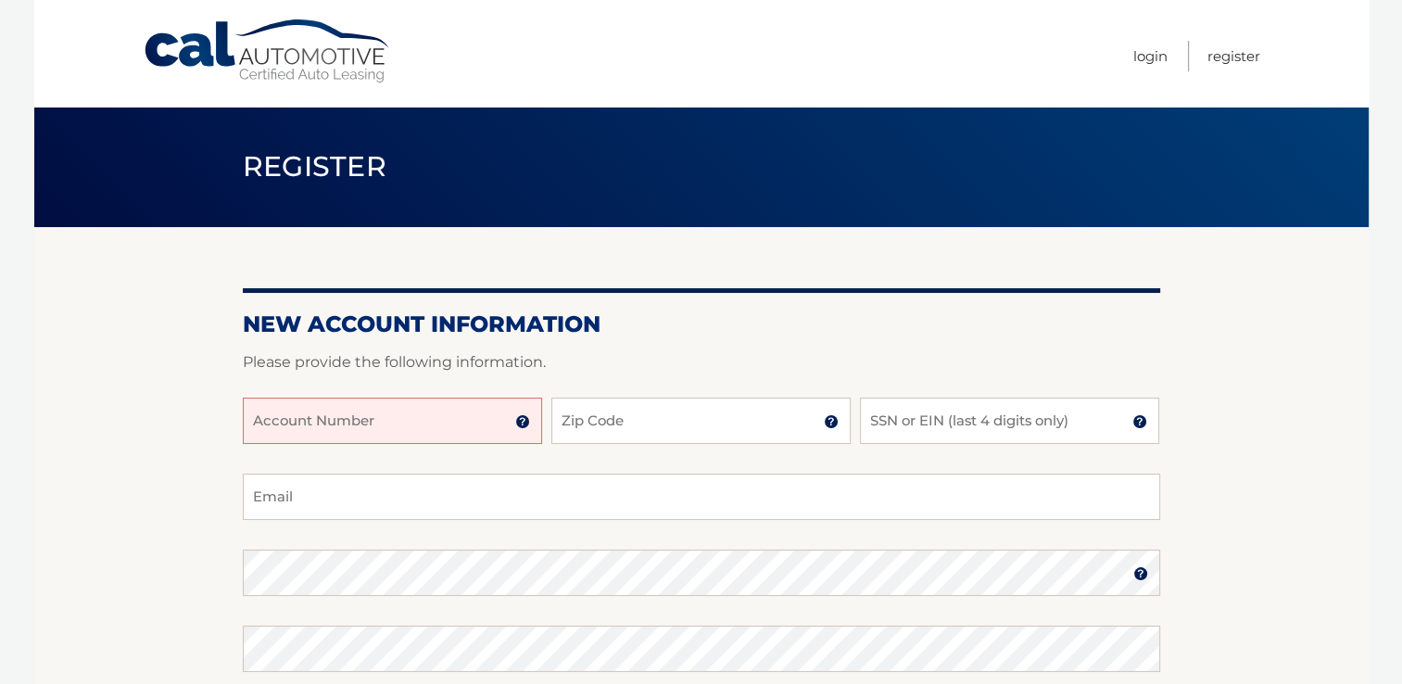
click at [404, 421] on input "Account Number" at bounding box center [392, 421] width 299 height 46
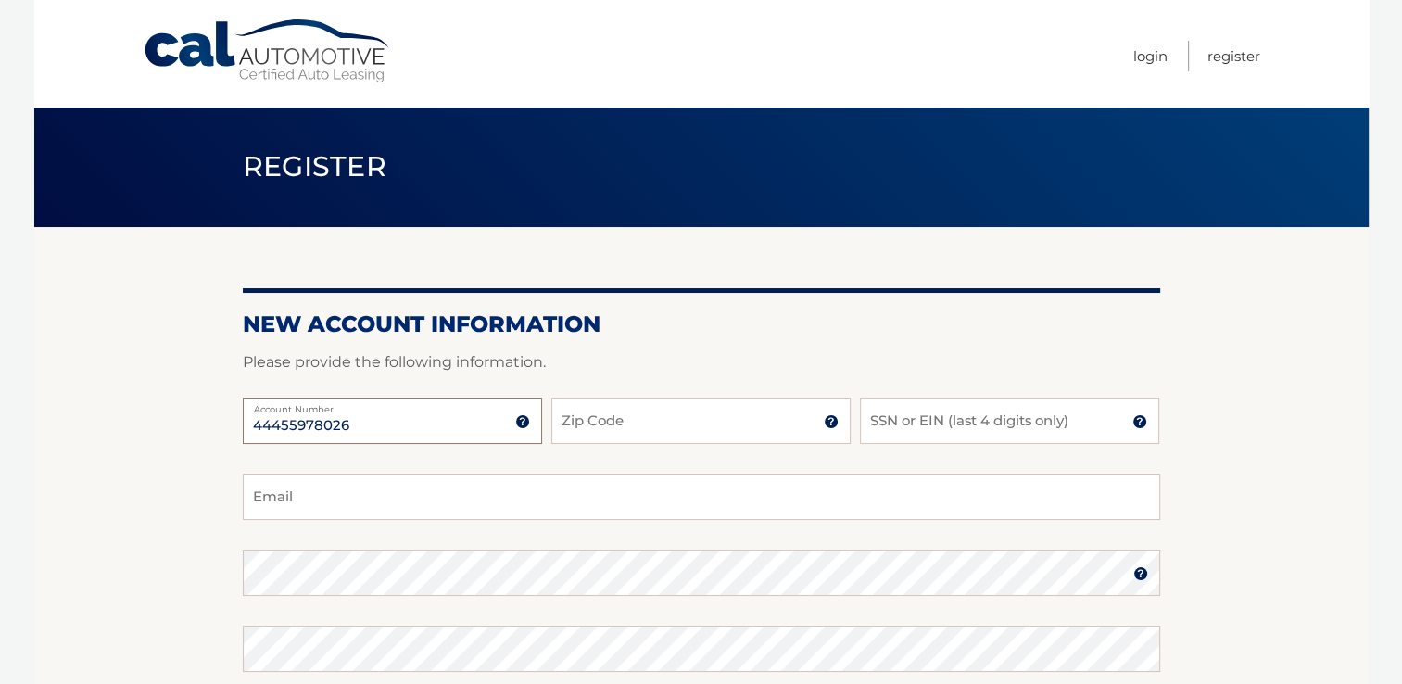
type input "44455978026"
click at [636, 415] on input "Zip Code" at bounding box center [700, 421] width 299 height 46
type input "10305"
click at [1095, 423] on input "SSN or EIN (last 4 digits only)" at bounding box center [1009, 421] width 299 height 46
type input "9762"
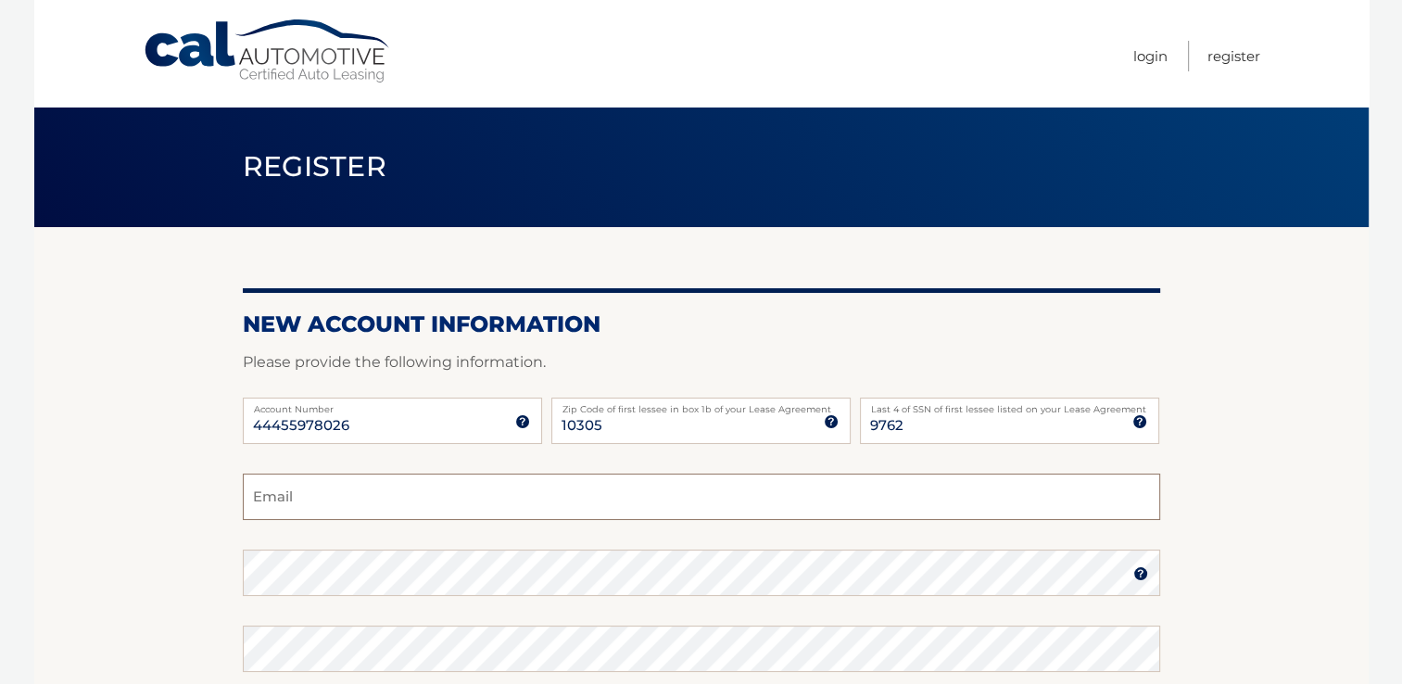
click at [366, 492] on input "Email" at bounding box center [701, 497] width 917 height 46
type input "heatingal@aol.com"
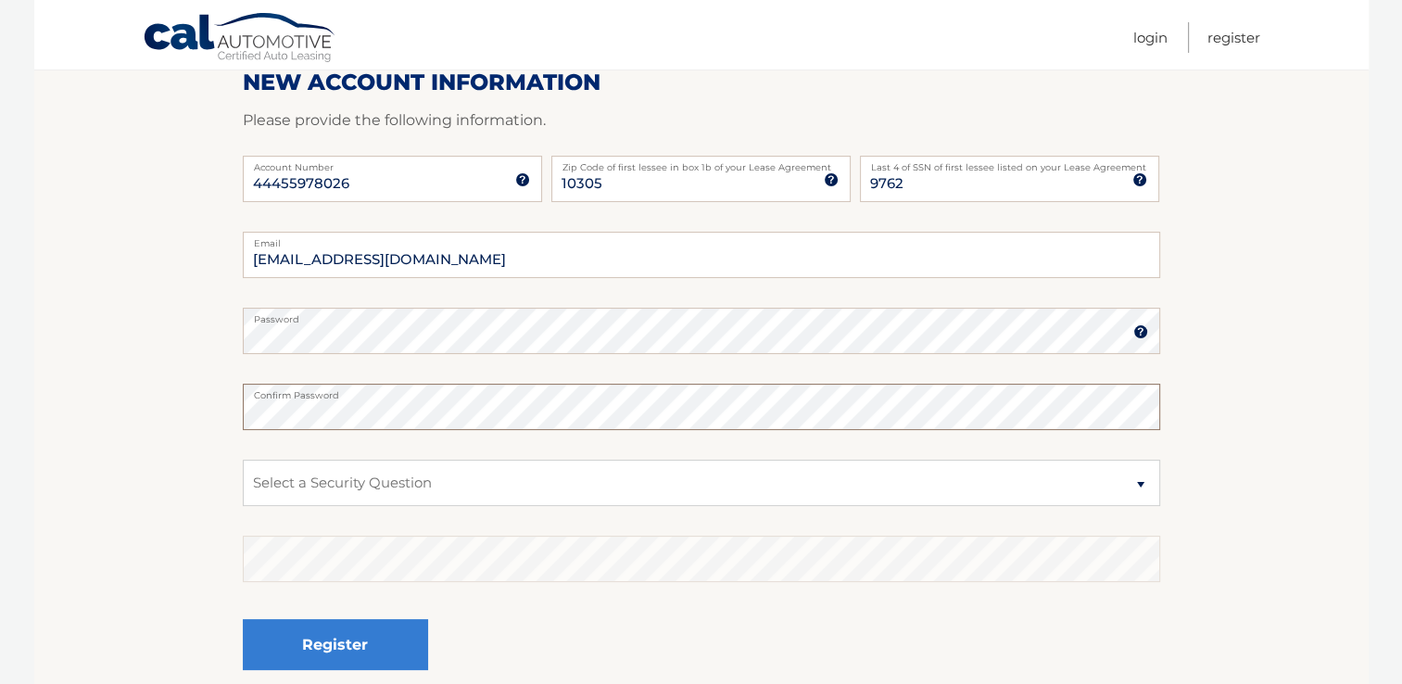
scroll to position [251, 0]
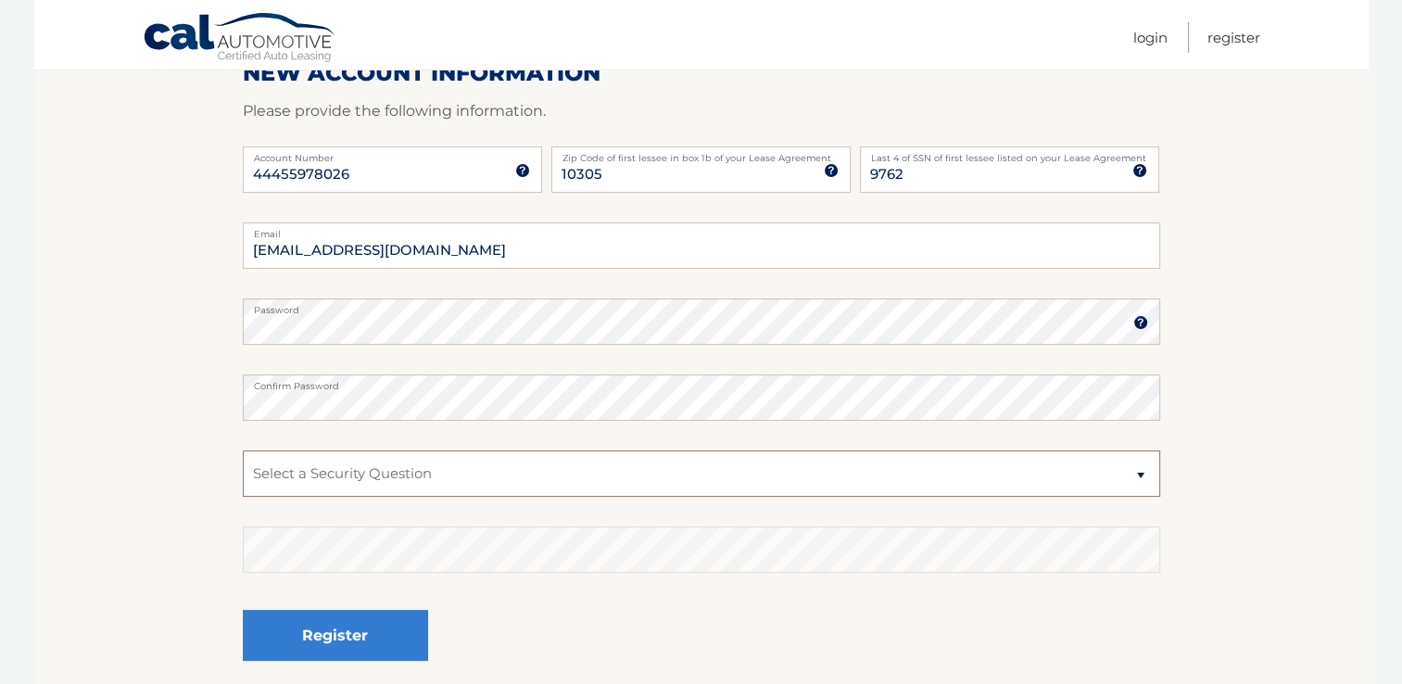
click at [1139, 476] on select "Select a Security Question What was the name of your elementary school? What is…" at bounding box center [701, 473] width 917 height 46
select select "1"
click at [243, 450] on select "Select a Security Question What was the name of your elementary school? What is…" at bounding box center [701, 473] width 917 height 46
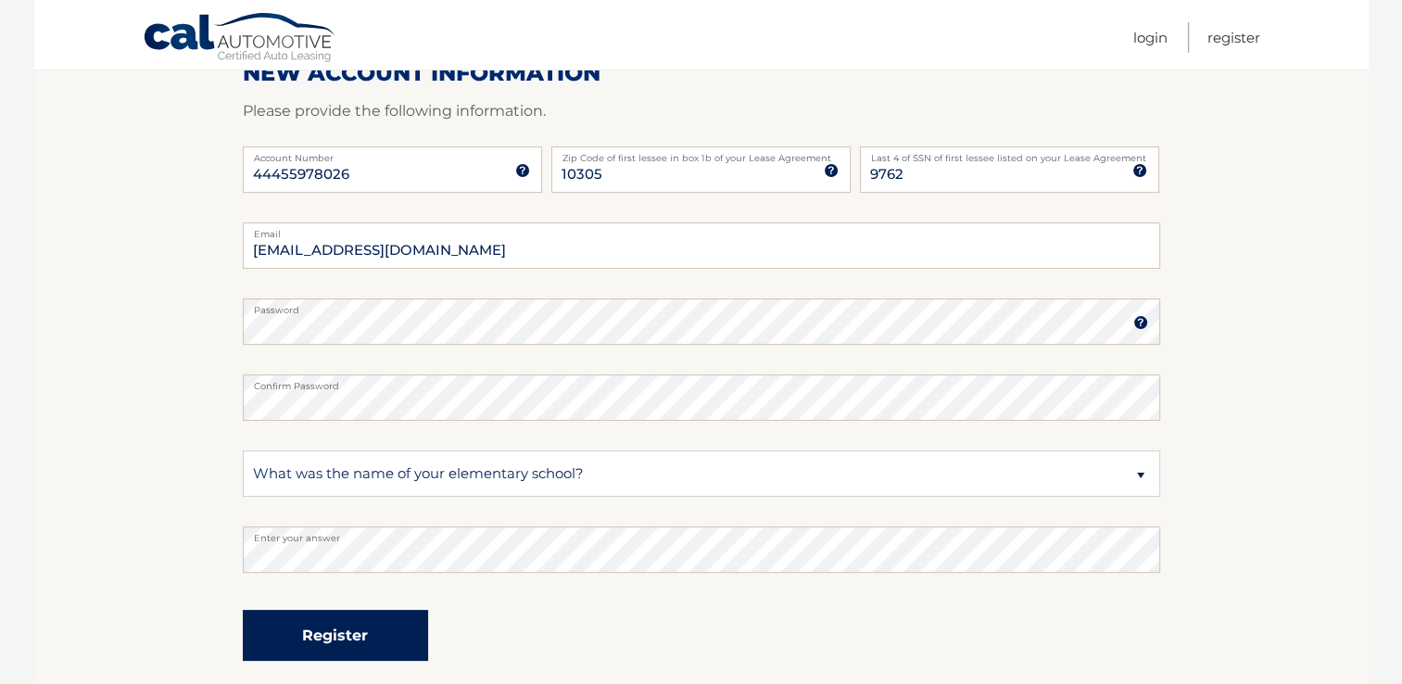
click at [351, 635] on button "Register" at bounding box center [335, 635] width 185 height 51
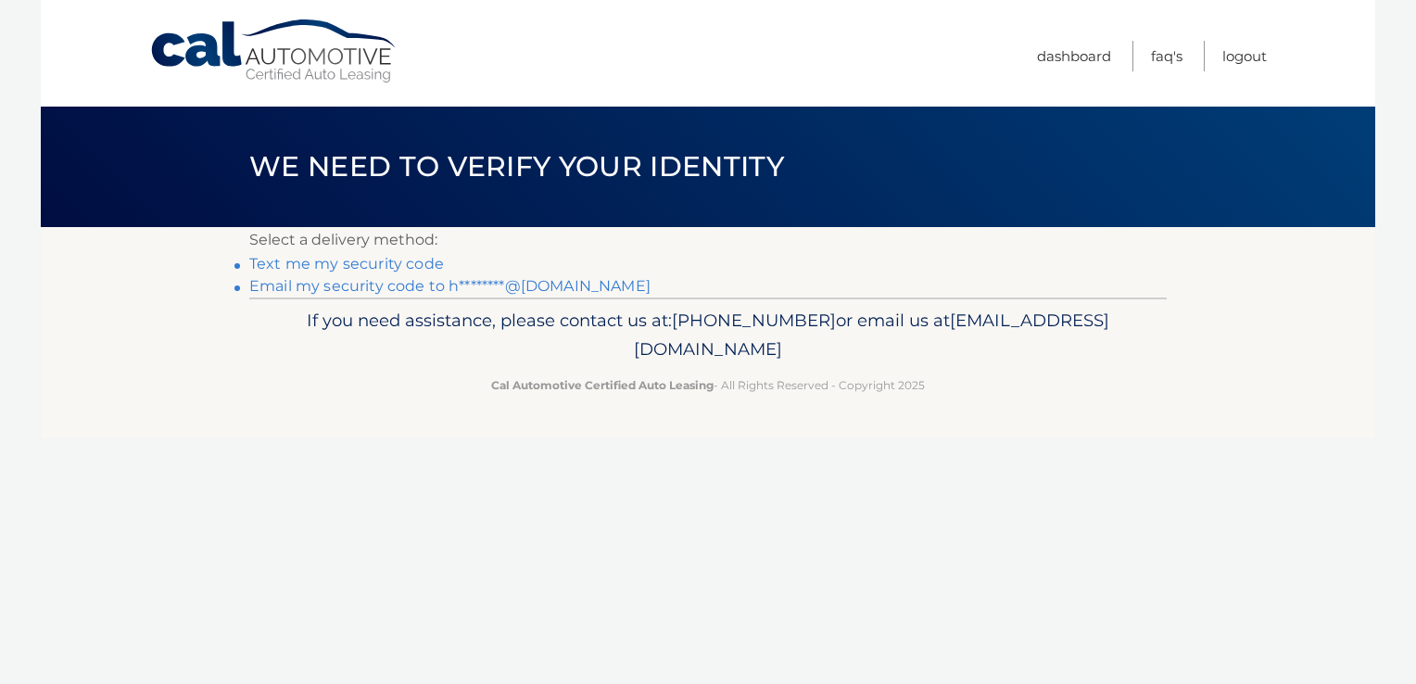
click at [386, 259] on link "Text me my security code" at bounding box center [346, 264] width 195 height 18
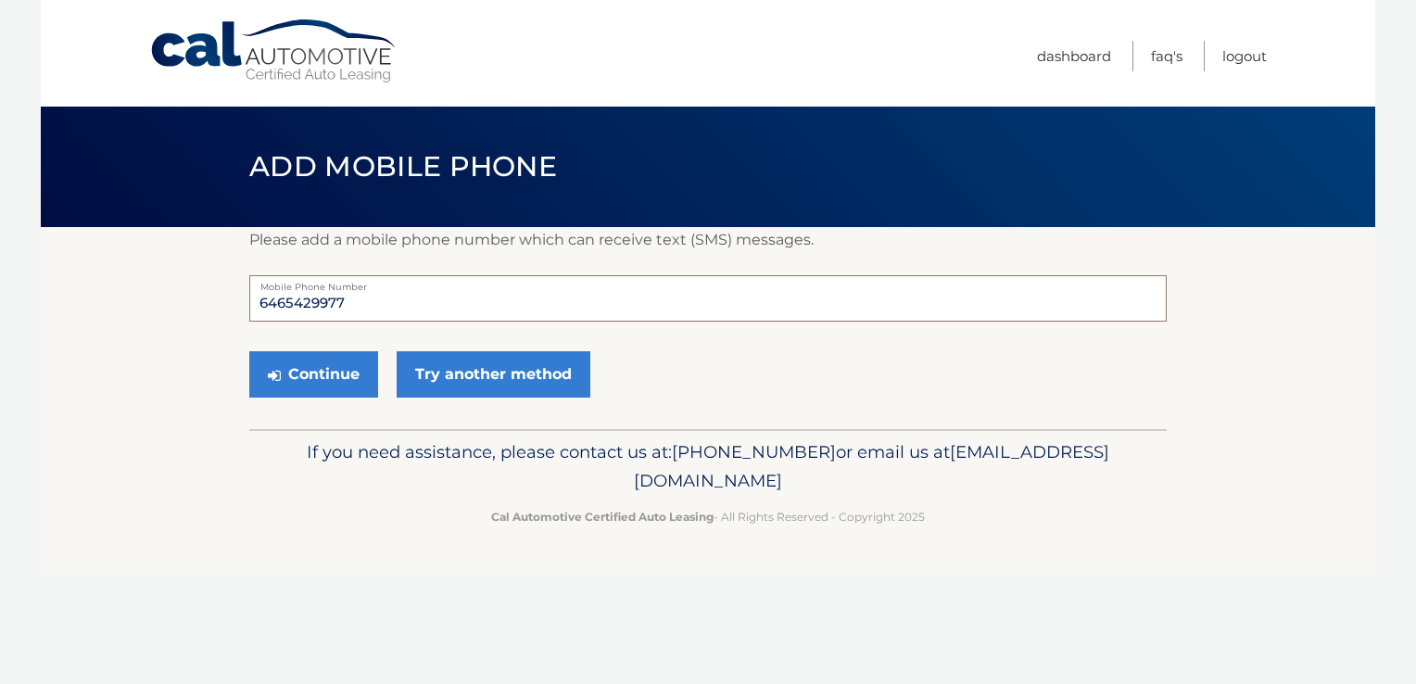
click at [356, 298] on input "6465429977" at bounding box center [707, 298] width 917 height 46
type input "6"
type input "9174065995"
click at [313, 583] on div "Cal Automotive Menu Dashboard FAQ's Logout ×" at bounding box center [708, 342] width 1334 height 684
click at [306, 371] on button "Continue" at bounding box center [313, 374] width 129 height 46
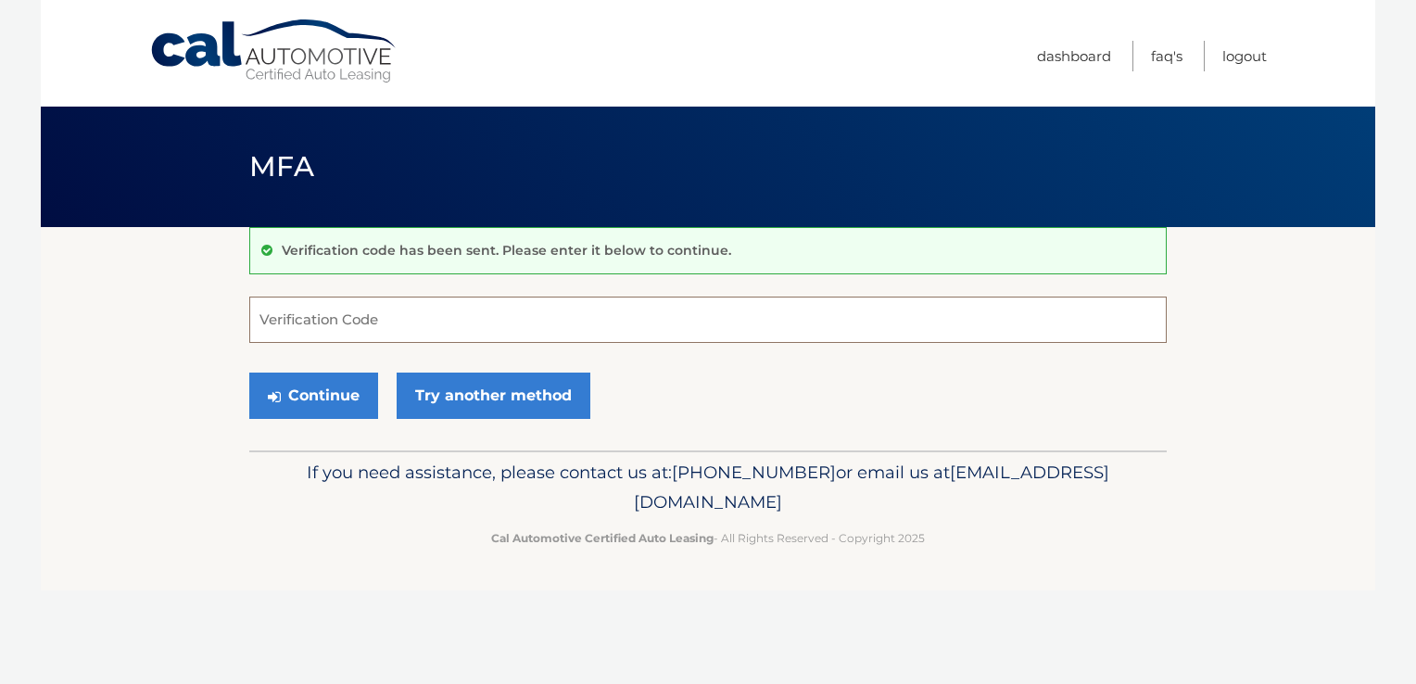
click at [317, 327] on input "Verification Code" at bounding box center [707, 320] width 917 height 46
type input "675141"
click at [321, 395] on button "Continue" at bounding box center [313, 396] width 129 height 46
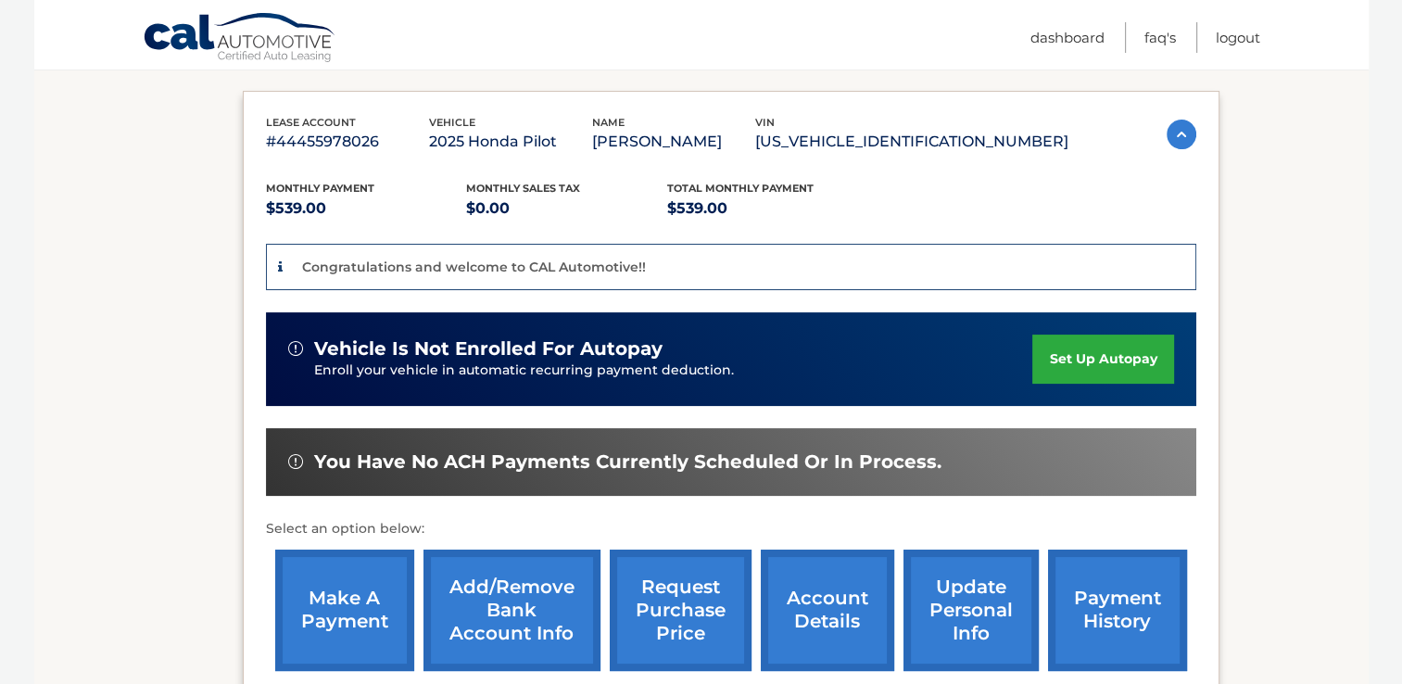
scroll to position [296, 0]
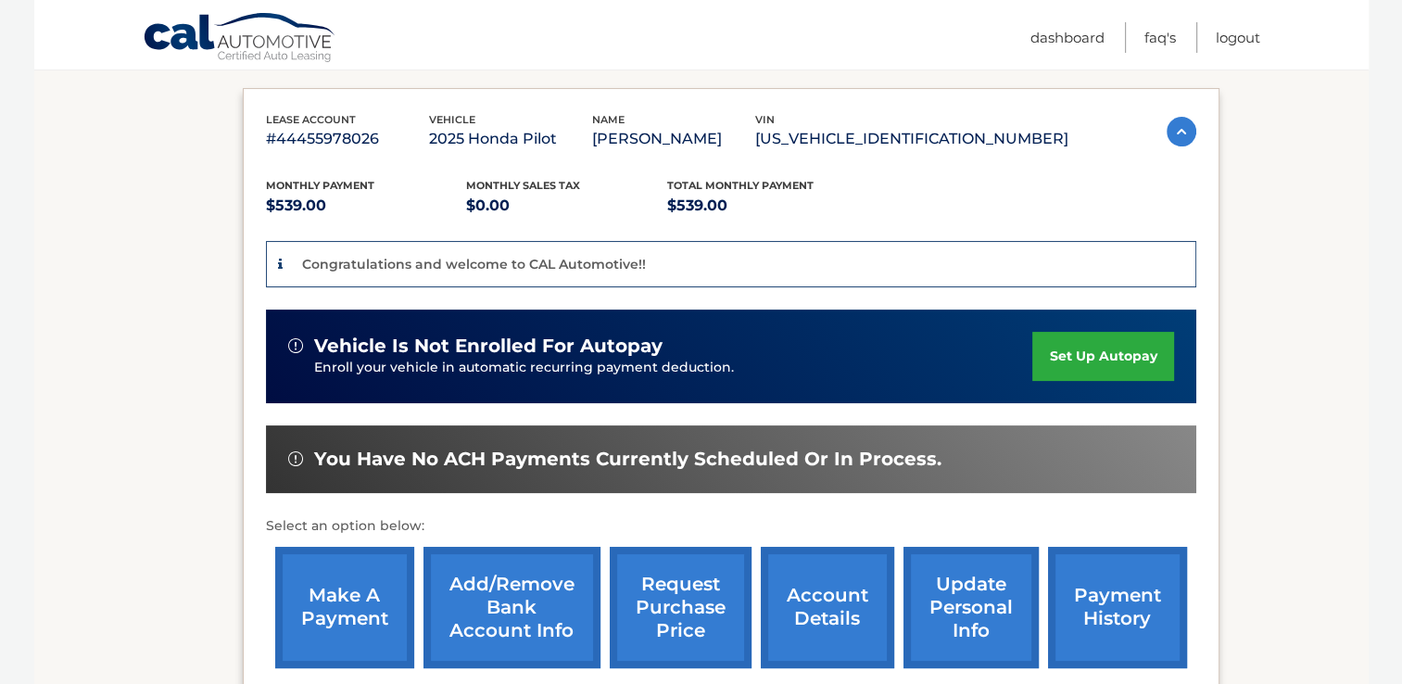
click at [1079, 350] on link "set up autopay" at bounding box center [1102, 356] width 141 height 49
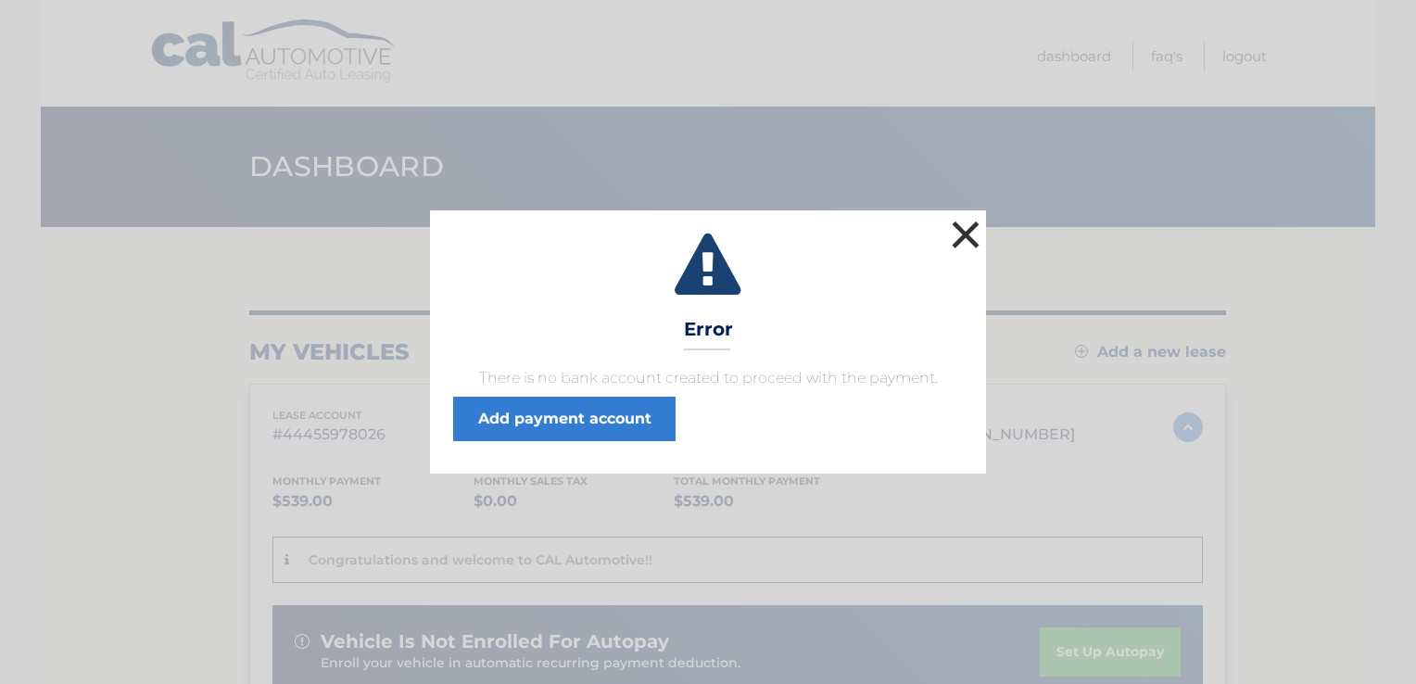
click at [964, 226] on button "×" at bounding box center [965, 234] width 37 height 37
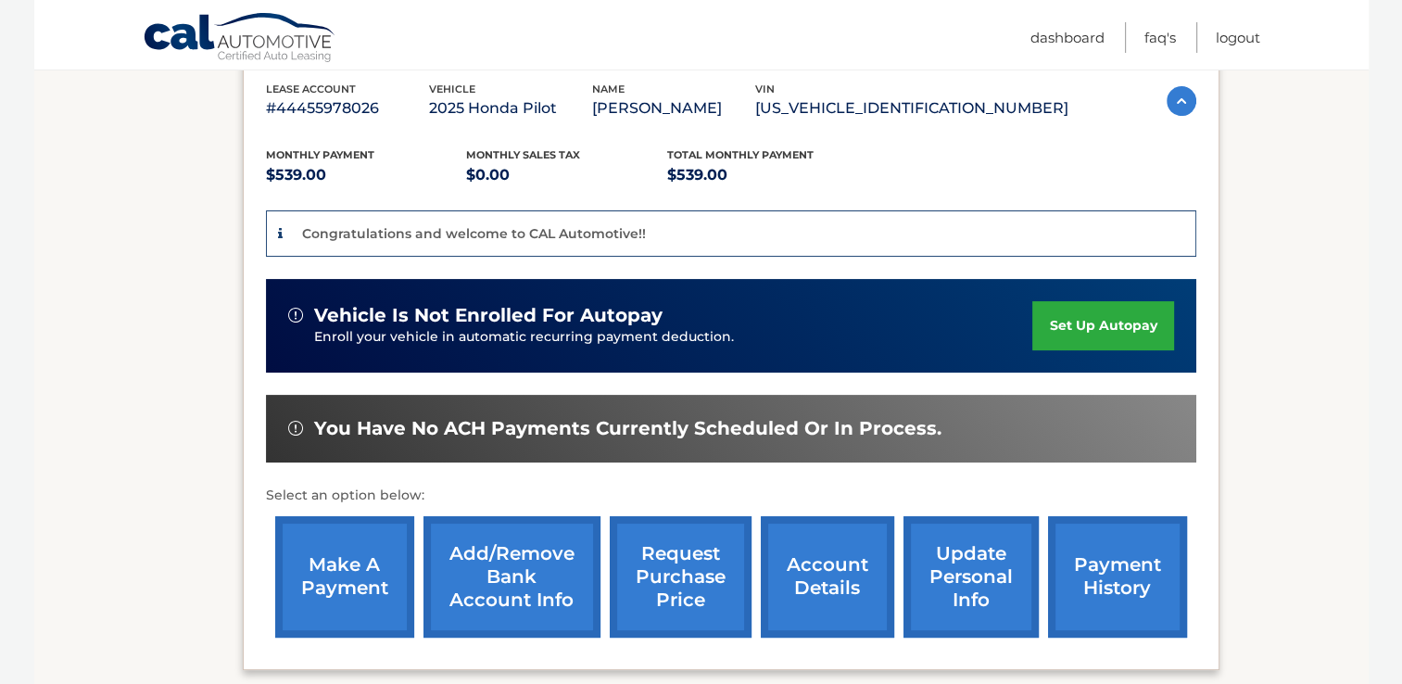
scroll to position [329, 0]
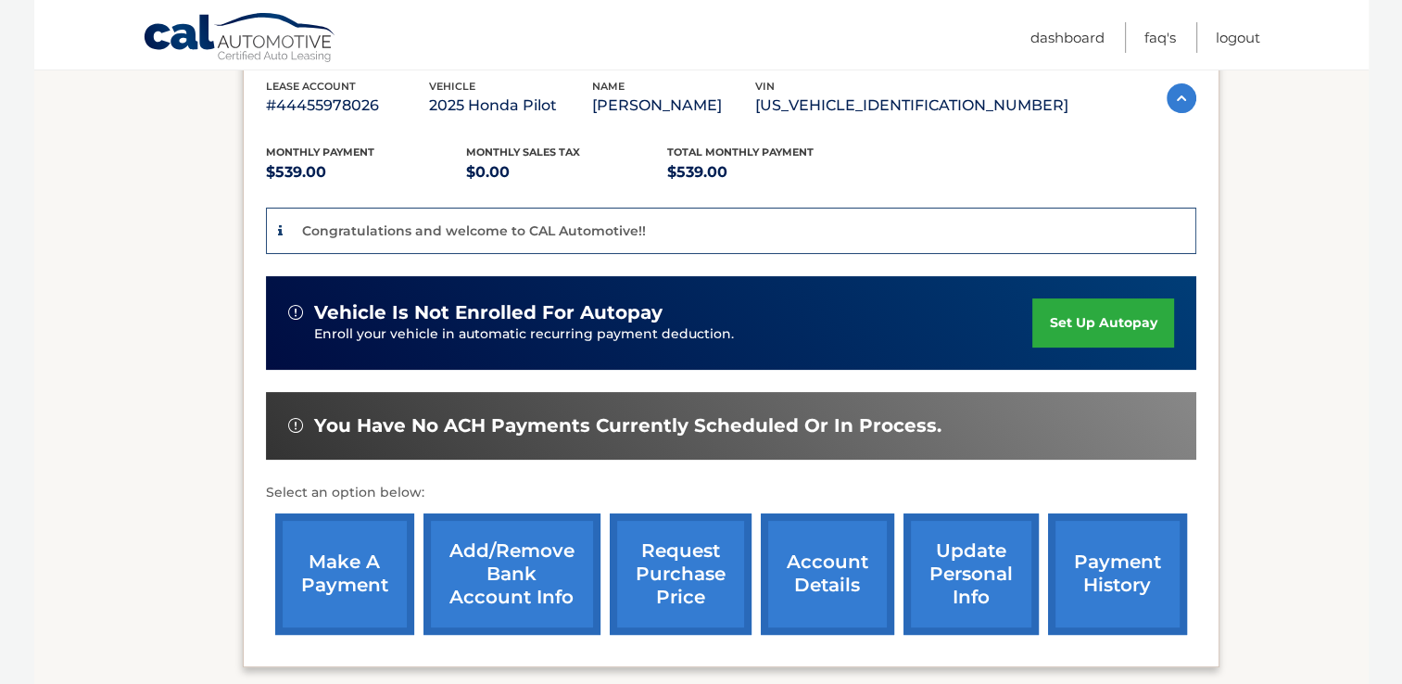
click at [1362, 506] on section "You are registered for this site, but you haven't enrolled in online payments. …" at bounding box center [701, 310] width 1334 height 825
click at [1113, 317] on link "set up autopay" at bounding box center [1102, 322] width 141 height 49
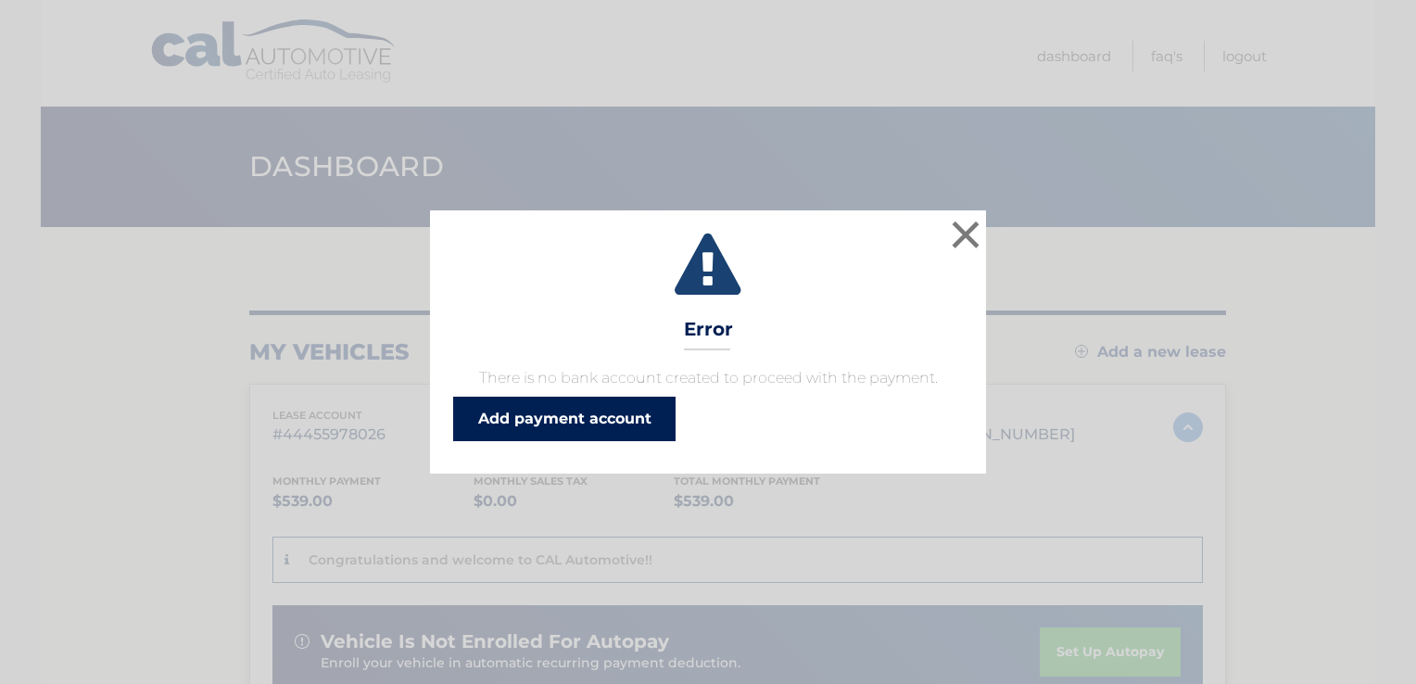
click at [608, 417] on link "Add payment account" at bounding box center [564, 419] width 222 height 44
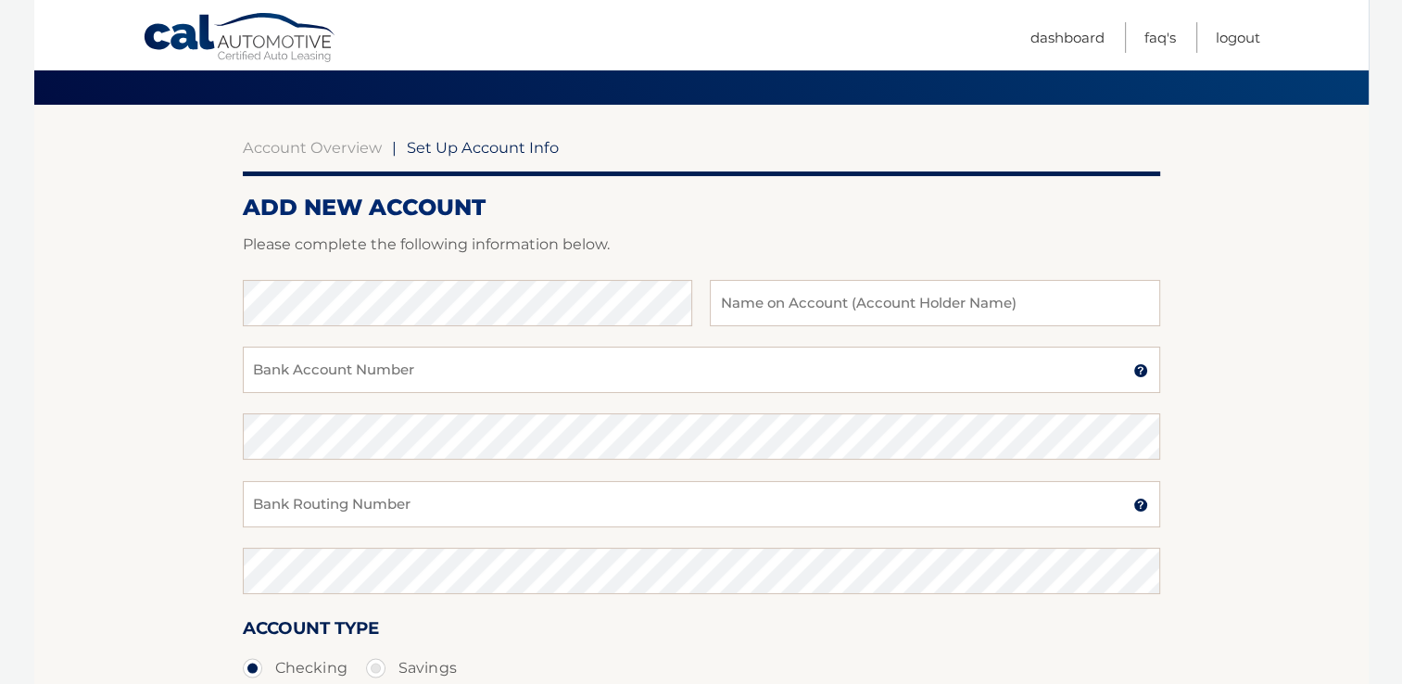
scroll to position [125, 0]
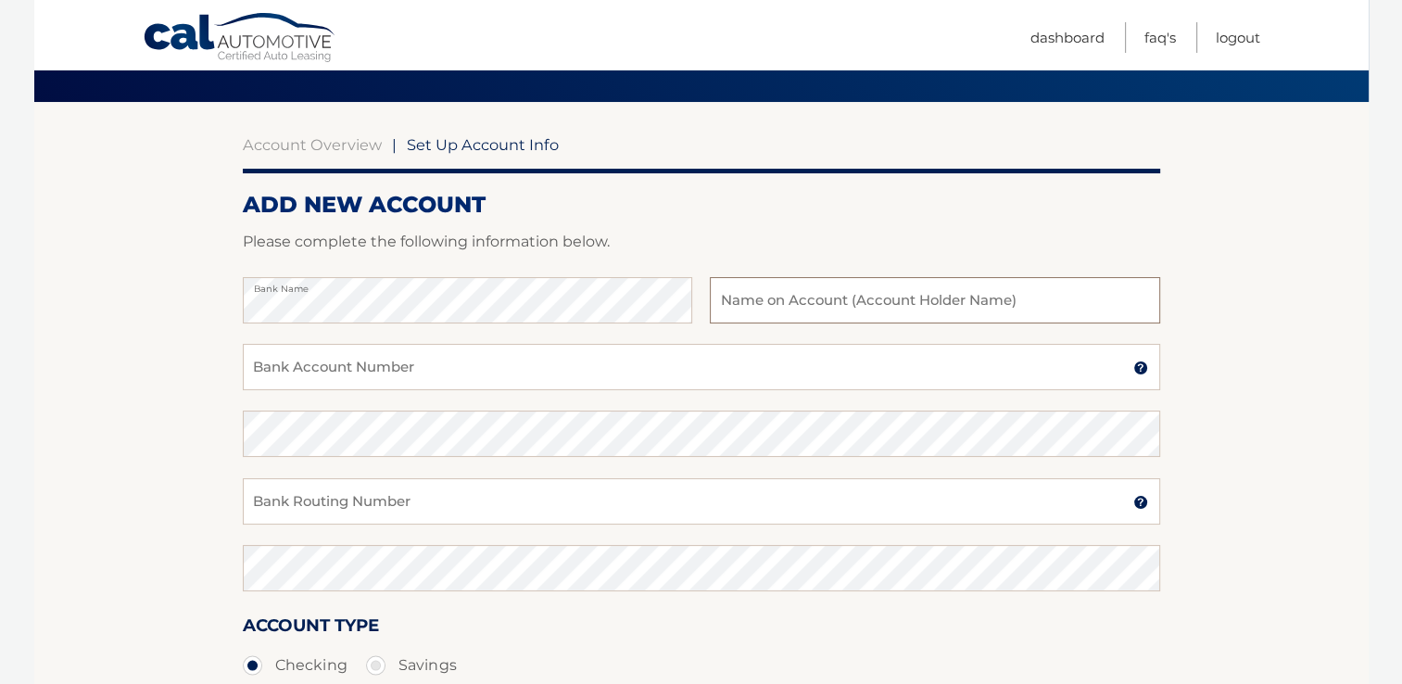
click at [771, 303] on input "text" at bounding box center [934, 300] width 449 height 46
type input "ALFRED ANTIGONE"
click at [387, 365] on input "Bank Account Number" at bounding box center [701, 367] width 917 height 46
type input "0006419216"
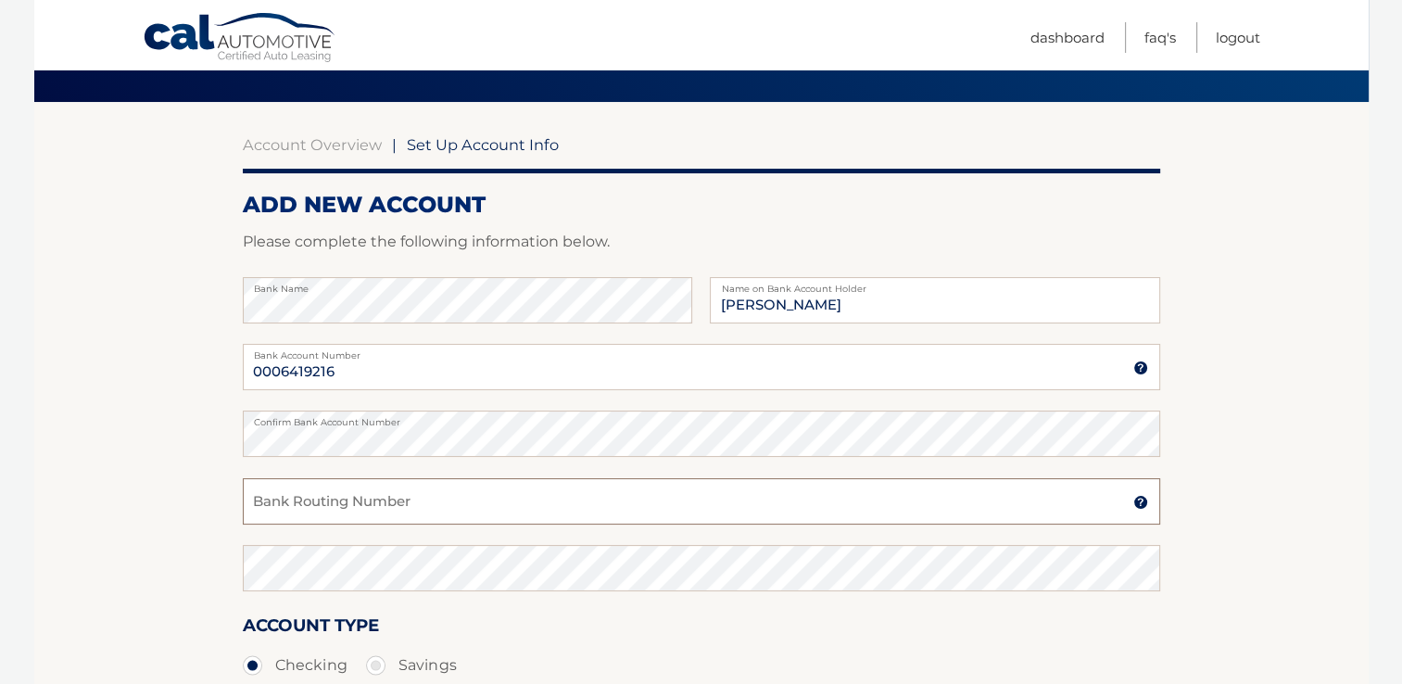
click at [363, 497] on input "Bank Routing Number" at bounding box center [701, 501] width 917 height 46
type input "231372691"
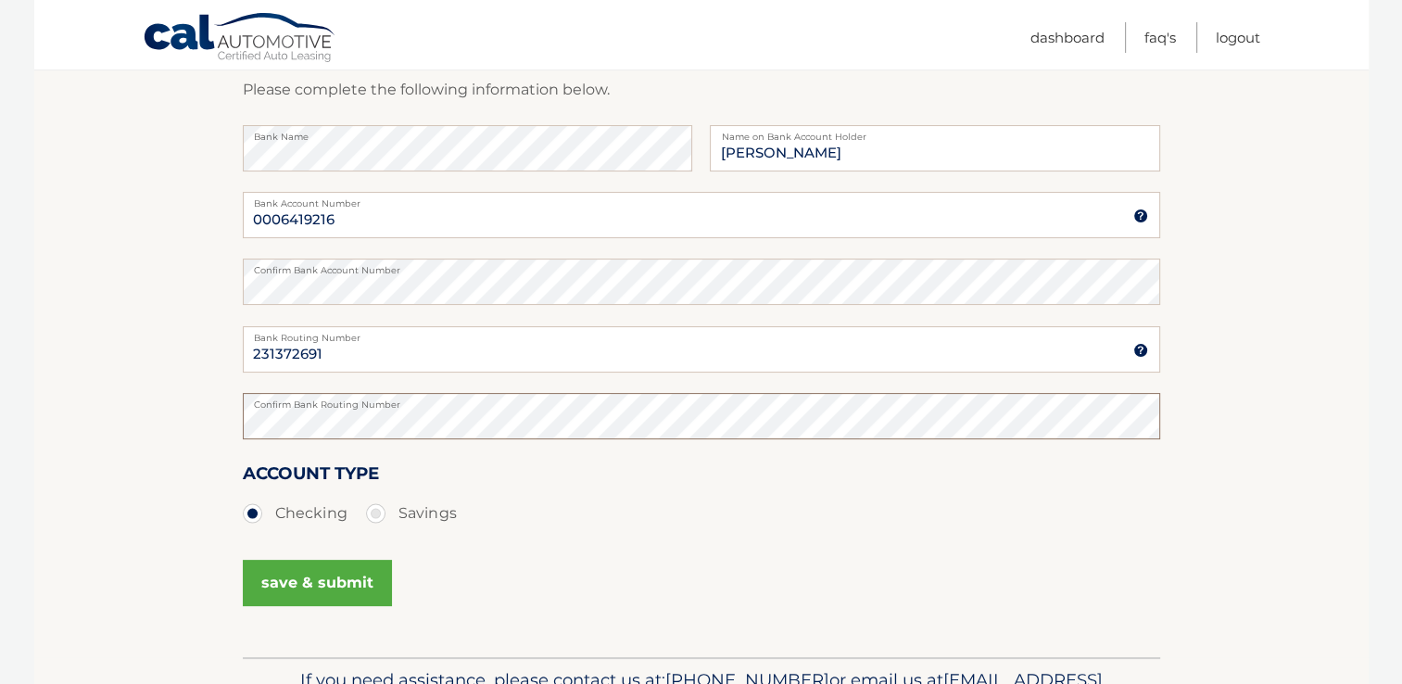
scroll to position [279, 0]
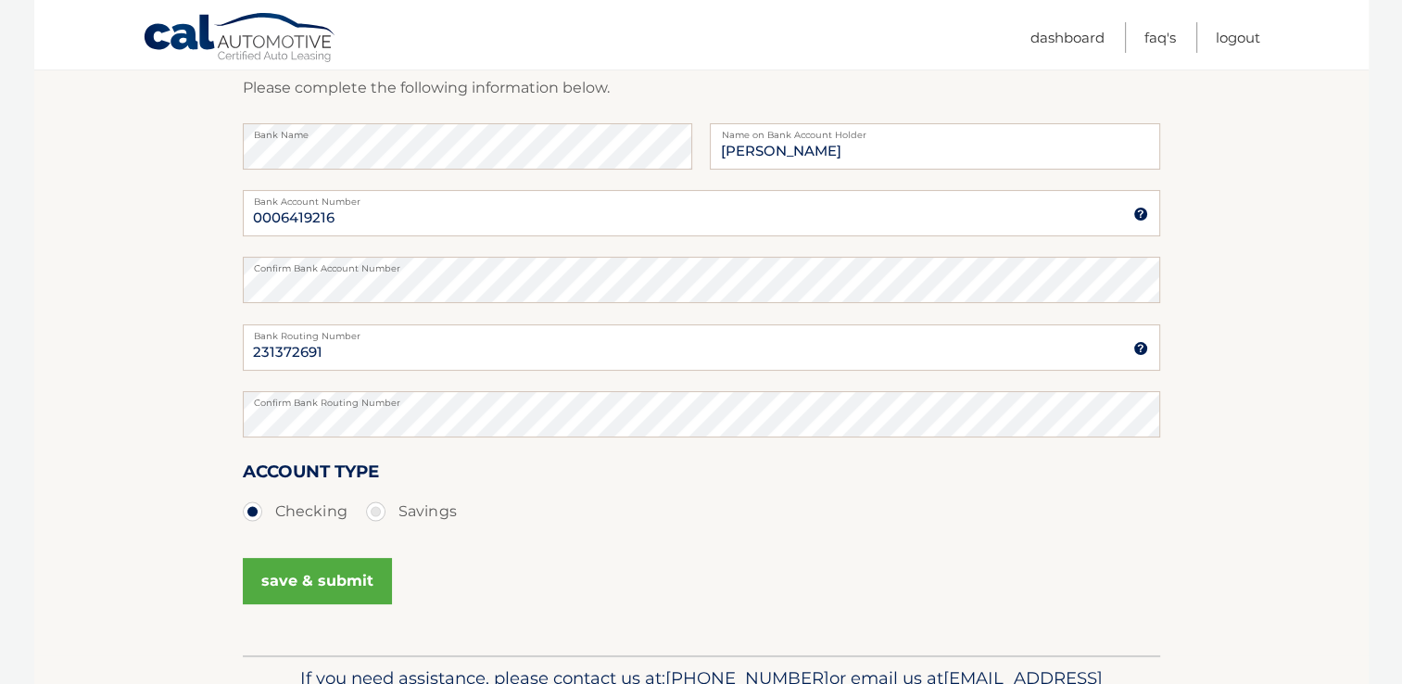
click at [321, 580] on button "save & submit" at bounding box center [317, 581] width 149 height 46
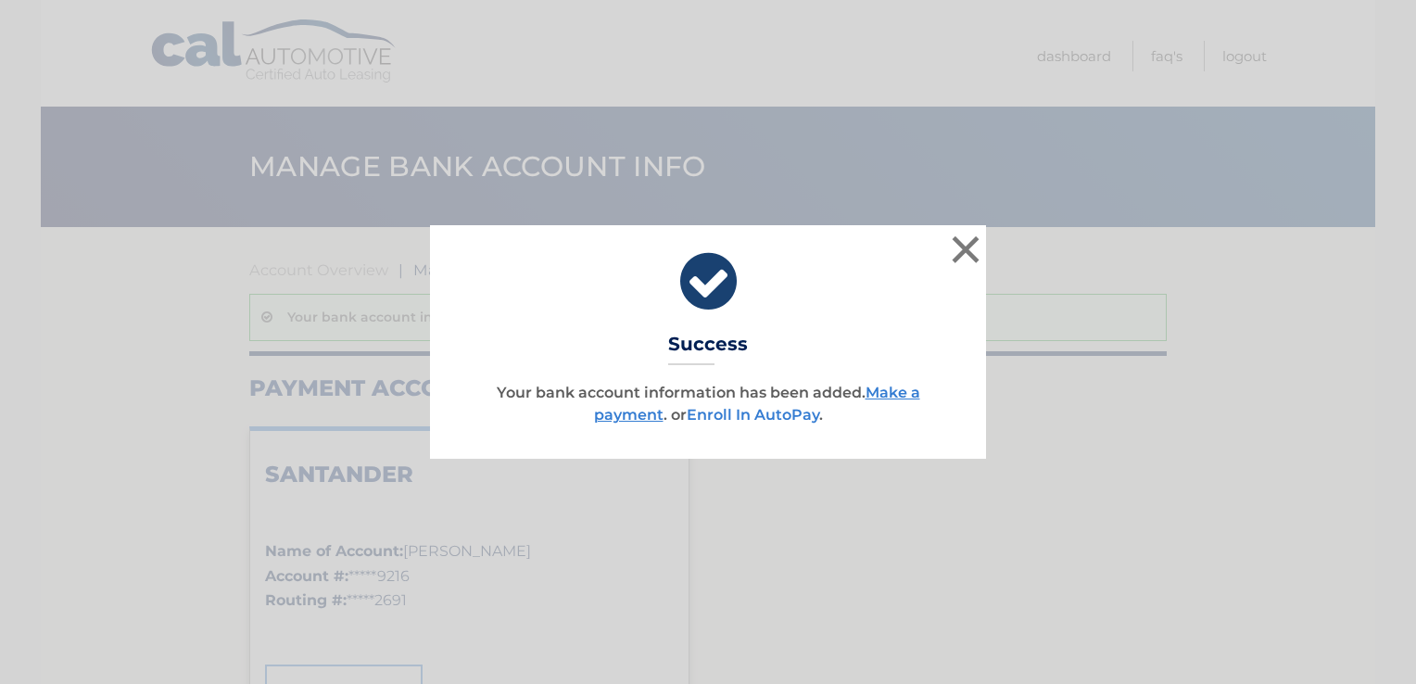
click at [755, 410] on link "Enroll In AutoPay" at bounding box center [753, 415] width 133 height 18
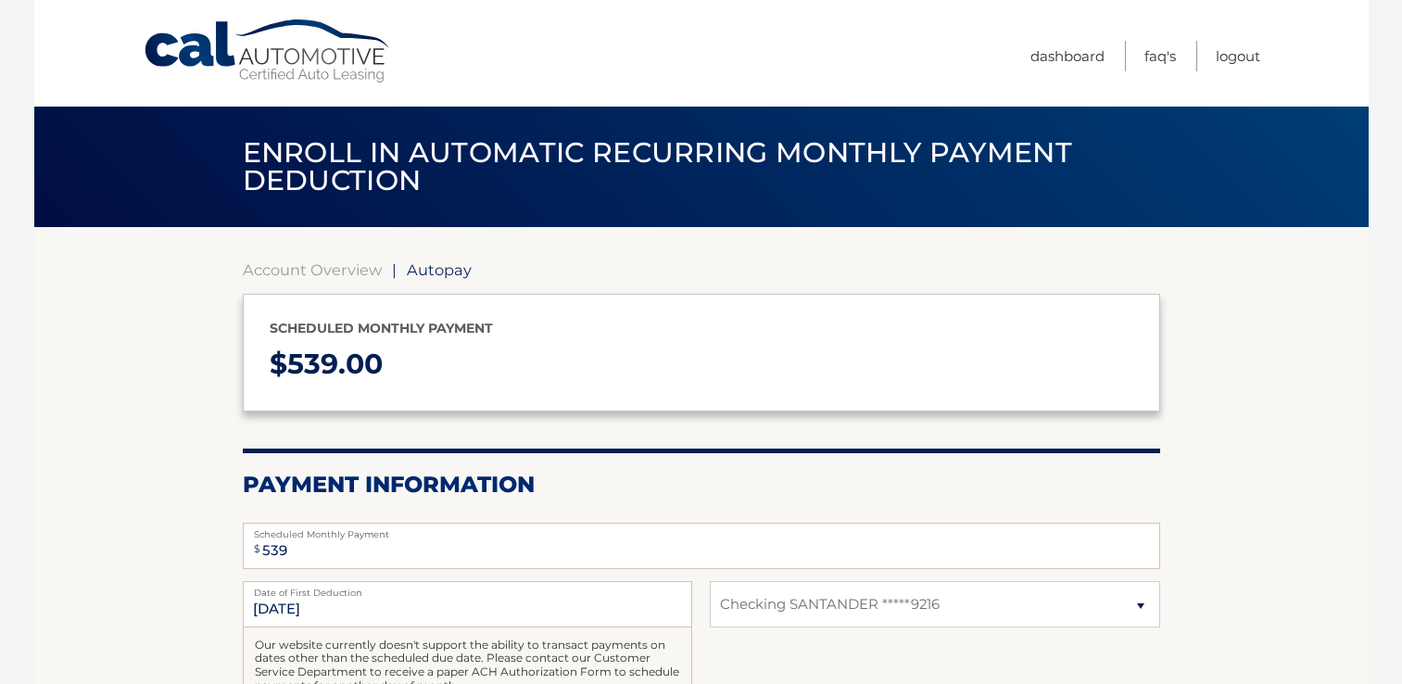
select select "MmJlYmM5MzgtM2Q5ZC00YWM3LTk5ZDgtY2E3NzNkODZhZjNl"
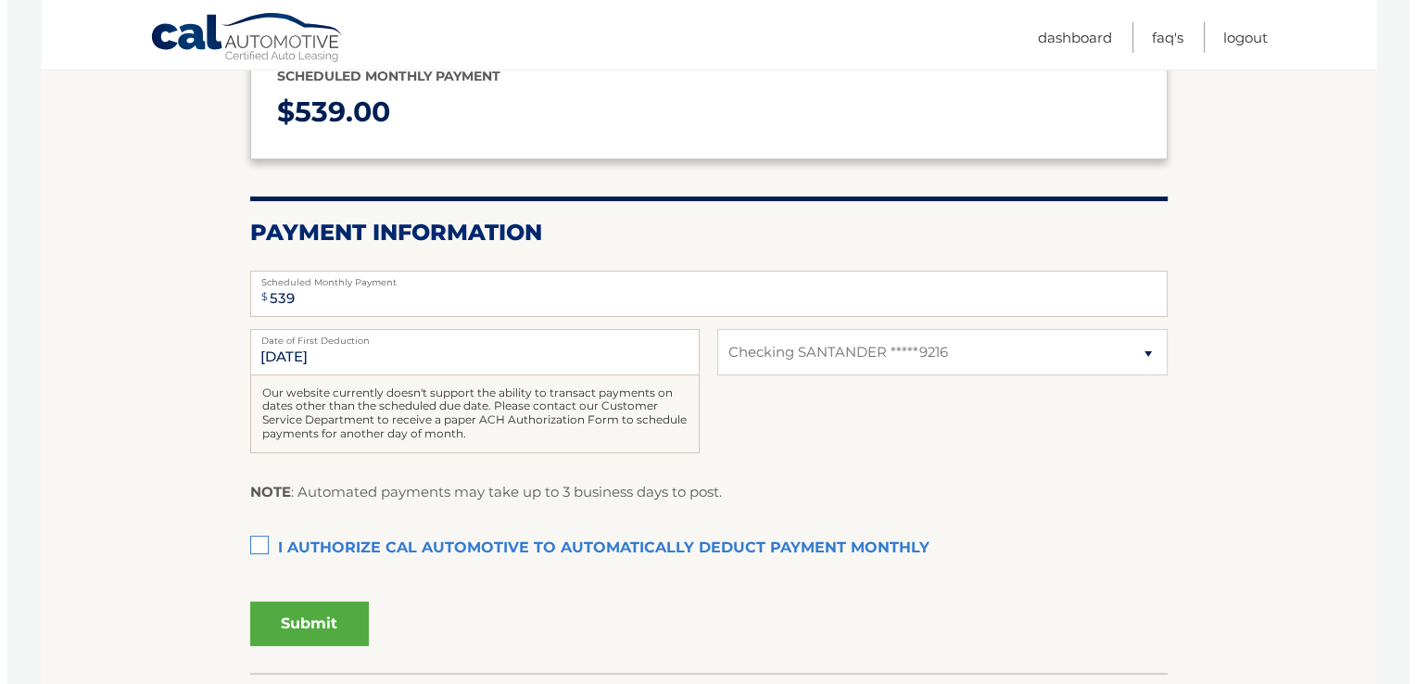
scroll to position [280, 0]
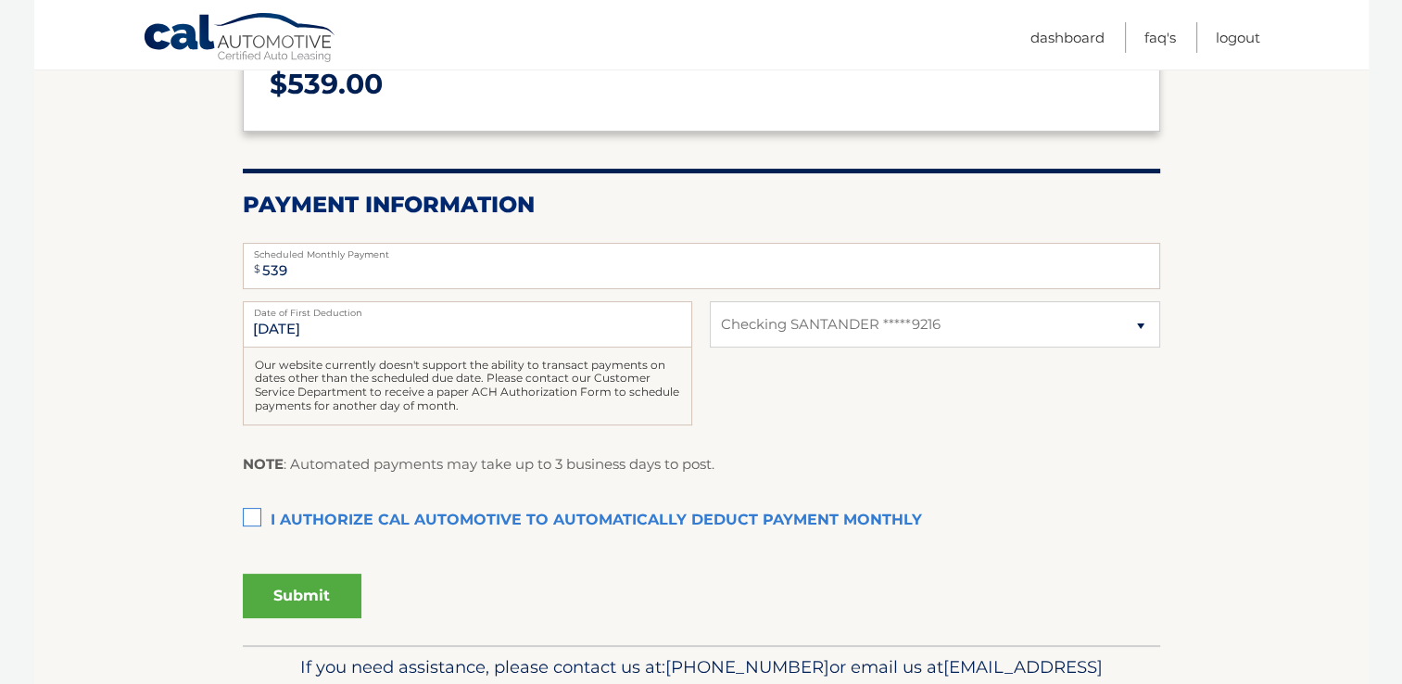
click at [252, 522] on label "I authorize cal automotive to automatically deduct payment monthly This checkbo…" at bounding box center [701, 520] width 917 height 37
click at [0, 0] on input "I authorize cal automotive to automatically deduct payment monthly This checkbo…" at bounding box center [0, 0] width 0 height 0
click at [288, 584] on button "Submit" at bounding box center [302, 596] width 119 height 44
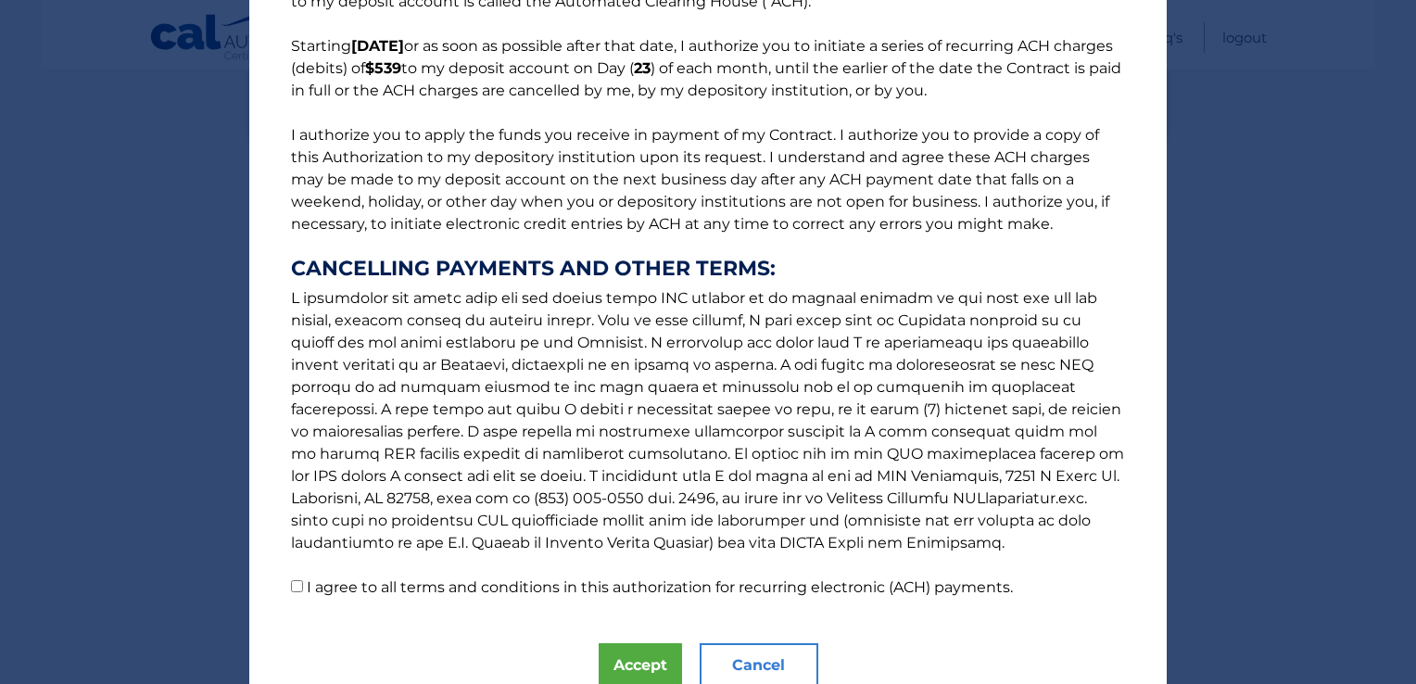
scroll to position [213, 0]
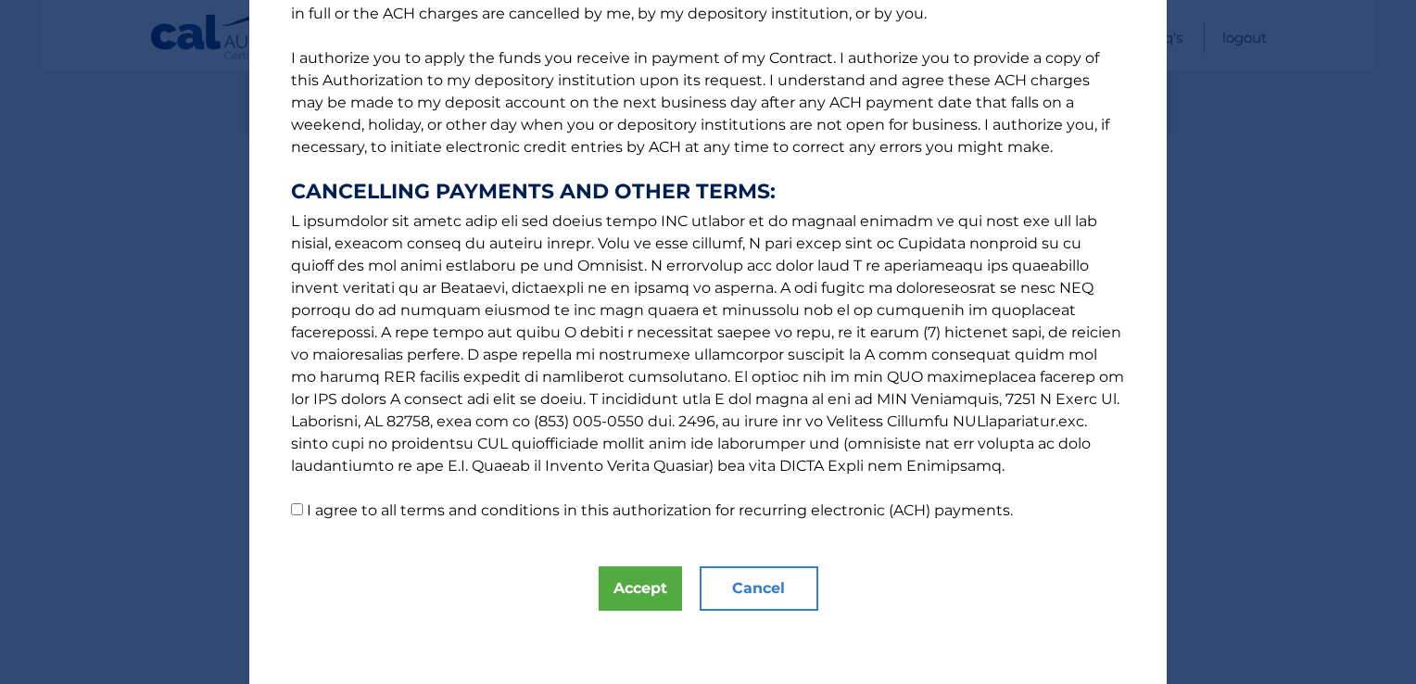
click at [292, 509] on input "I agree to all terms and conditions in this authorization for recurring electro…" at bounding box center [297, 509] width 12 height 12
checkbox input "true"
click at [634, 577] on button "Accept" at bounding box center [640, 588] width 83 height 44
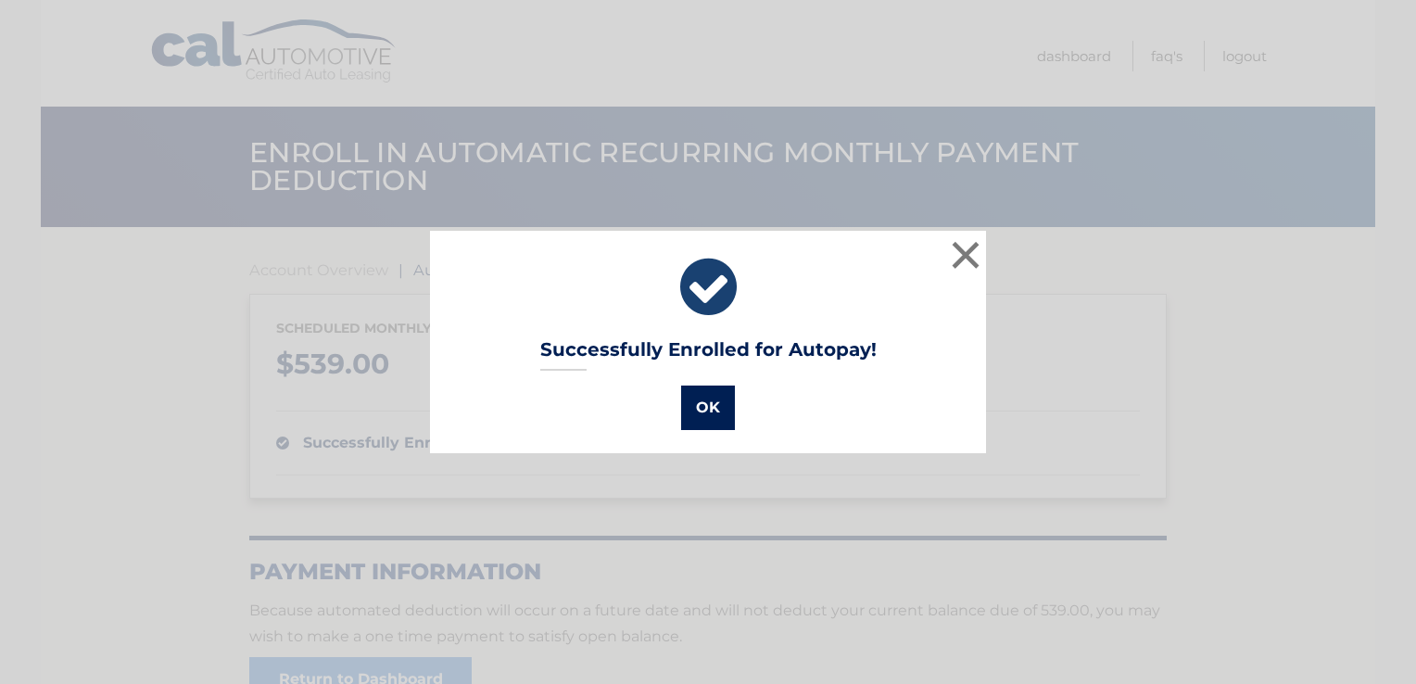
click at [691, 398] on button "OK" at bounding box center [708, 407] width 54 height 44
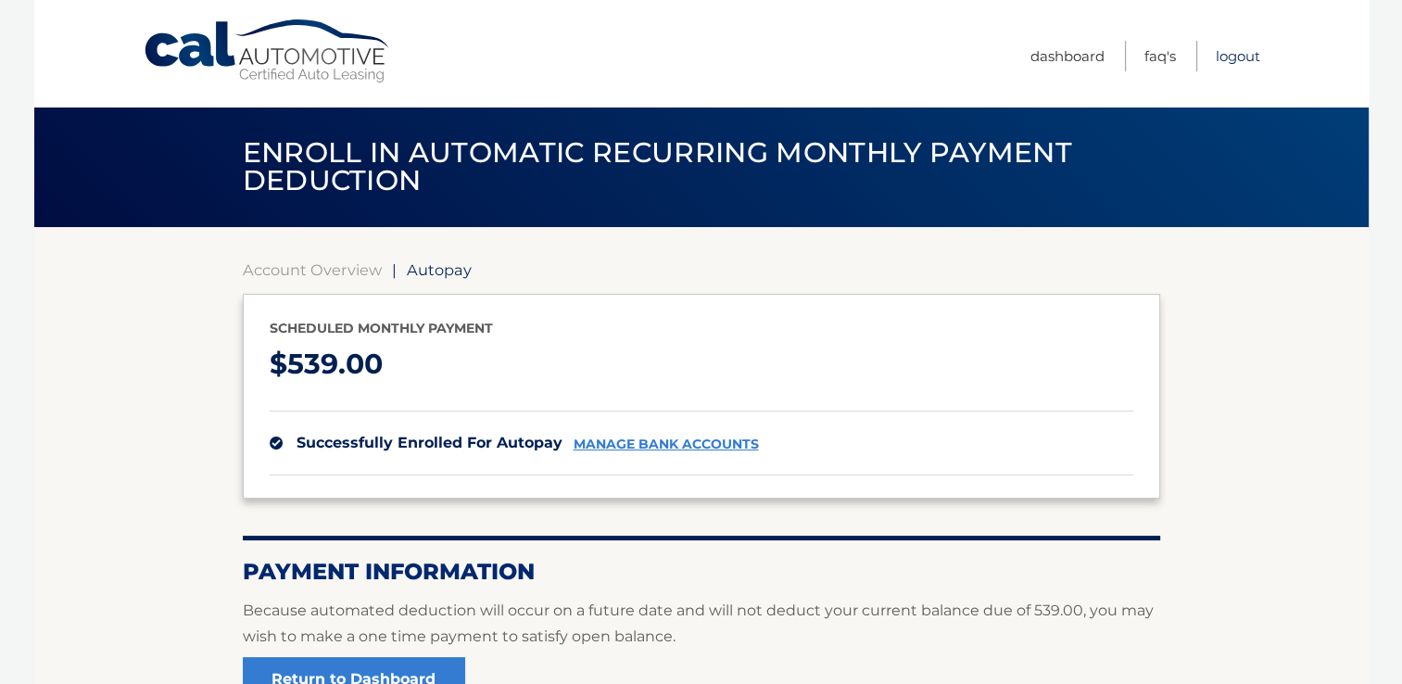
click at [1234, 57] on link "Logout" at bounding box center [1238, 56] width 44 height 31
